Goal: Browse casually

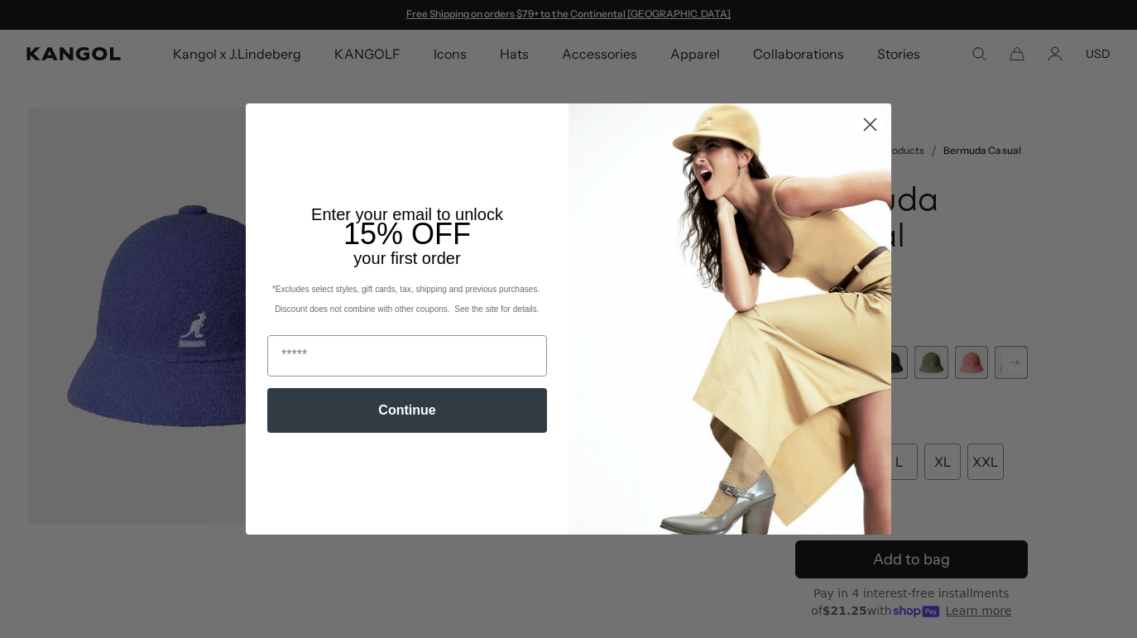
scroll to position [0, 341]
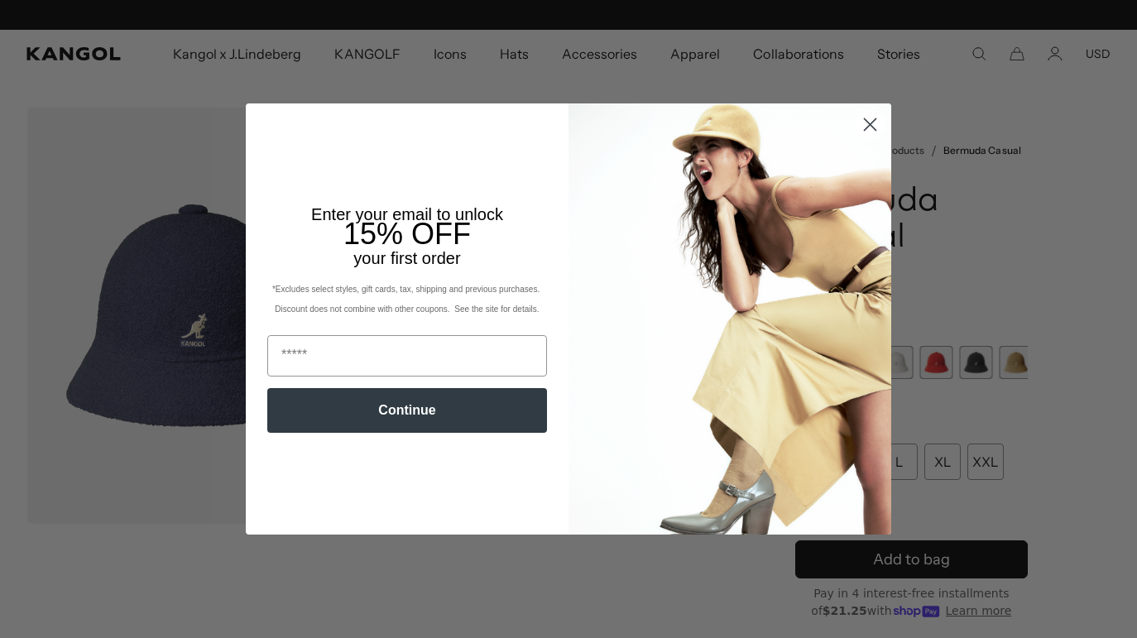
scroll to position [0, 341]
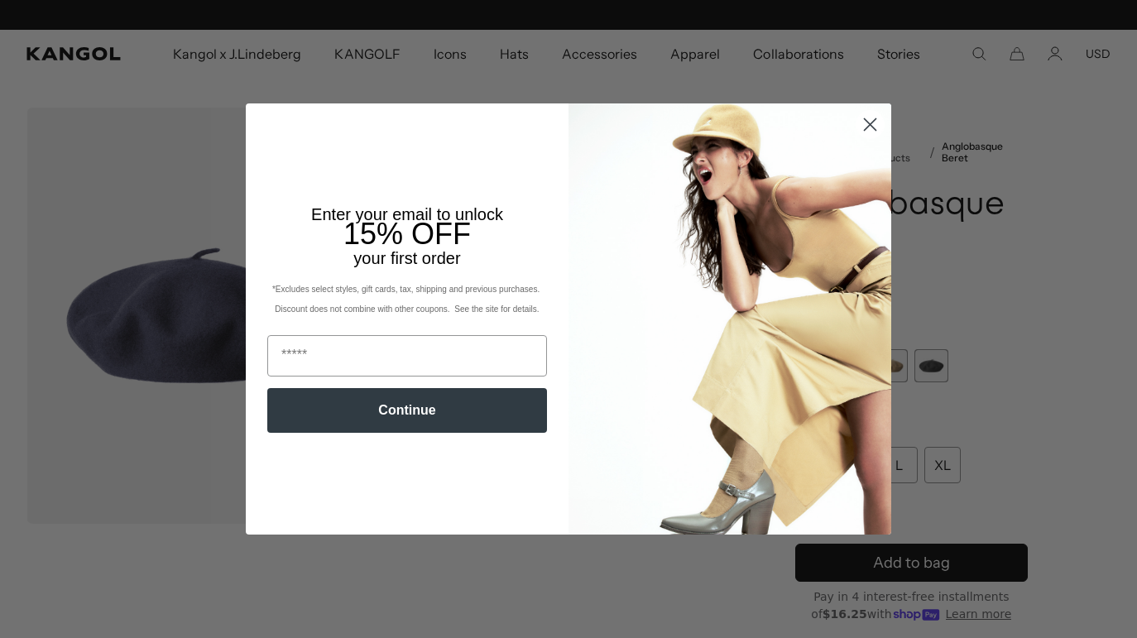
scroll to position [0, 341]
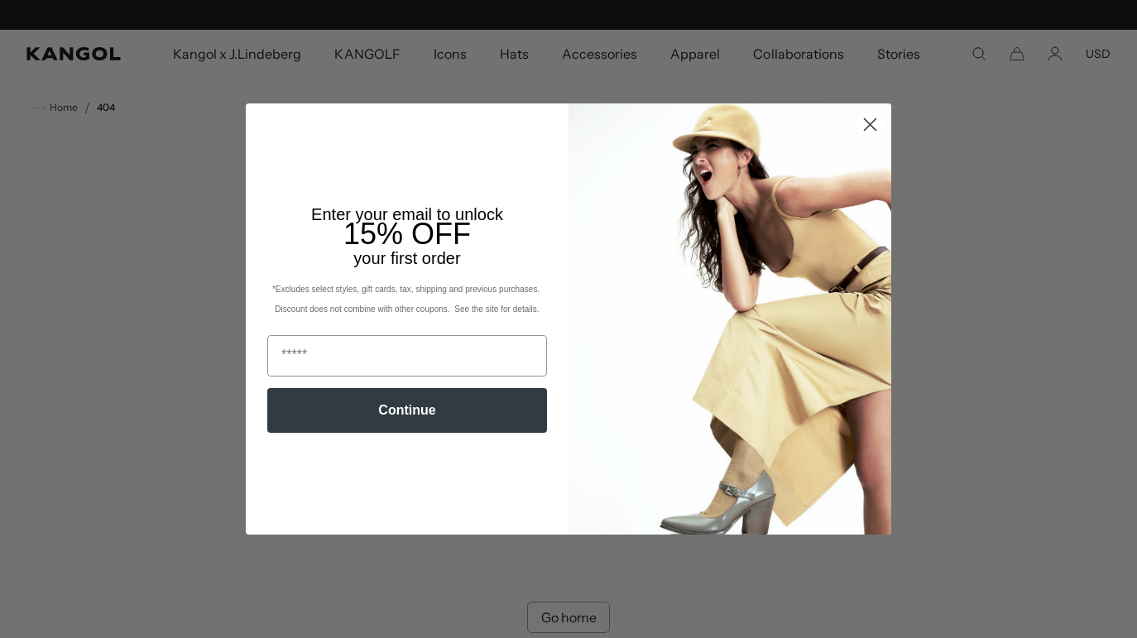
scroll to position [0, 341]
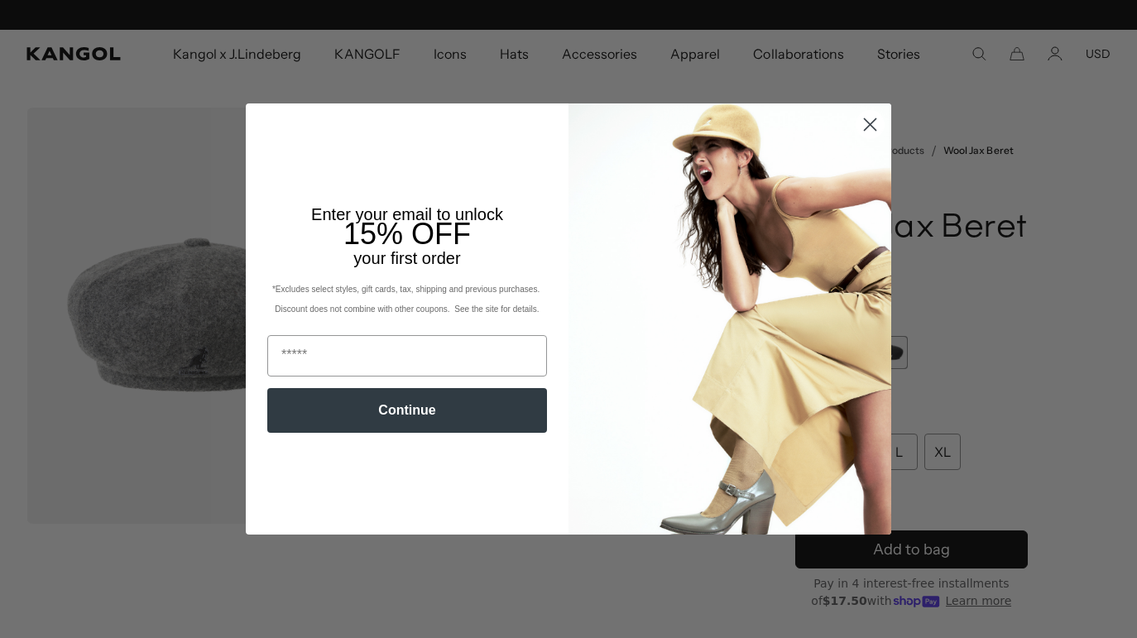
scroll to position [0, 341]
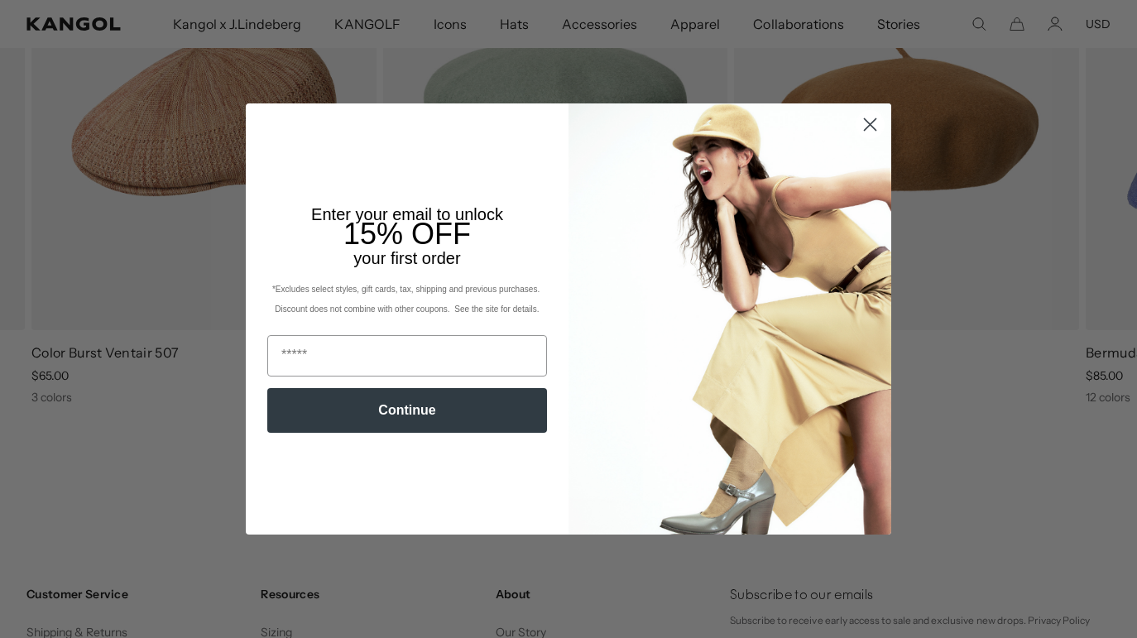
scroll to position [0, 341]
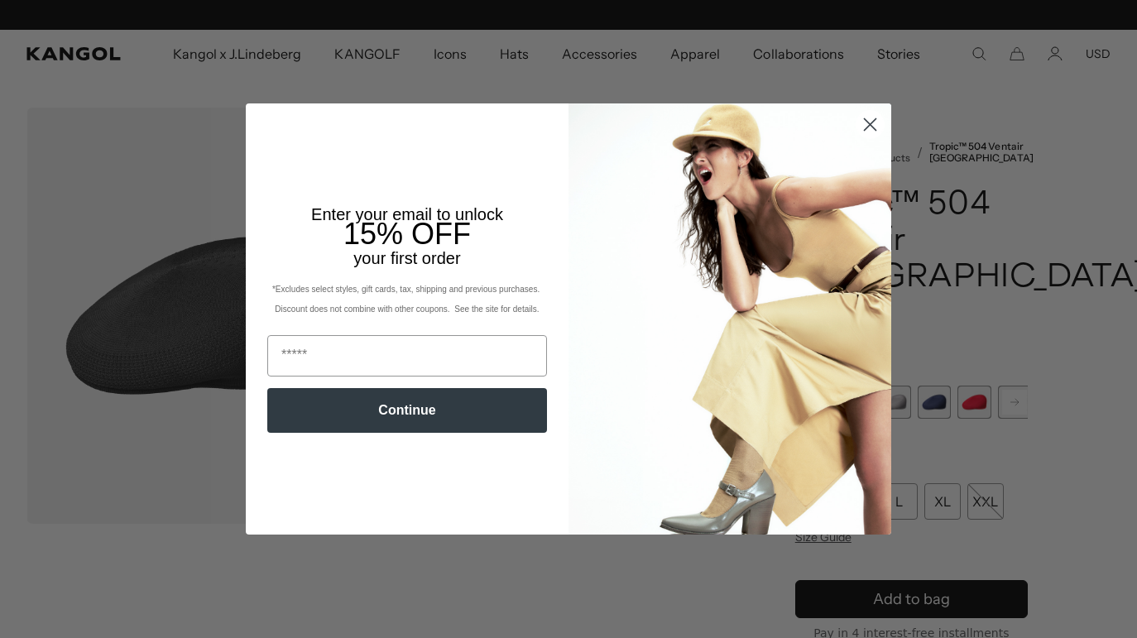
scroll to position [0, 341]
